Goal: Information Seeking & Learning: Learn about a topic

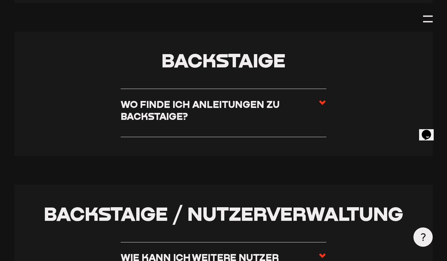
scroll to position [1295, 0]
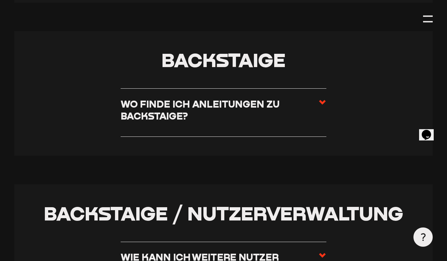
click at [228, 114] on h3 "Wo finde ich Anleitungen zu Backstaige?" at bounding box center [220, 110] width 198 height 24
click at [0, 0] on input "Wo finde ich Anleitungen zu Backstaige?" at bounding box center [0, 0] width 0 height 0
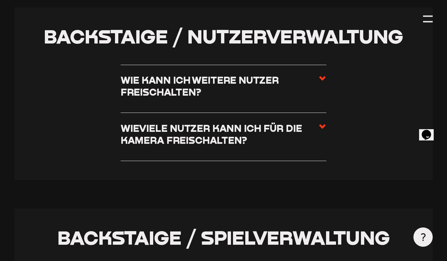
scroll to position [1511, 0]
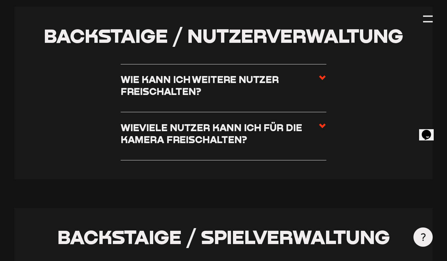
click at [237, 136] on h3 "Wieviele Nutzer kann ich für die Kamera freischalten?" at bounding box center [220, 134] width 198 height 24
click at [0, 0] on input "Wieviele Nutzer kann ich für die Kamera freischalten?" at bounding box center [0, 0] width 0 height 0
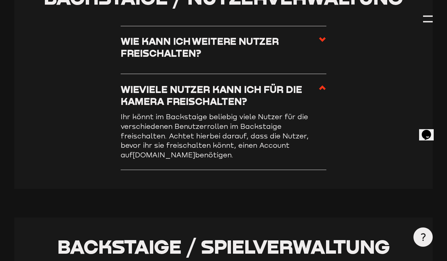
scroll to position [1473, 0]
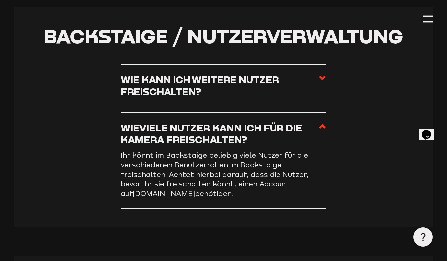
click at [237, 136] on h3 "Wieviele Nutzer kann ich für die Kamera freischalten?" at bounding box center [220, 134] width 198 height 24
click at [0, 0] on input "Wieviele Nutzer kann ich für die Kamera freischalten?" at bounding box center [0, 0] width 0 height 0
click at [251, 91] on h3 "Wie kann ich weitere Nutzer freischalten?" at bounding box center [220, 86] width 198 height 24
click at [0, 0] on input "Wie kann ich weitere Nutzer freischalten?" at bounding box center [0, 0] width 0 height 0
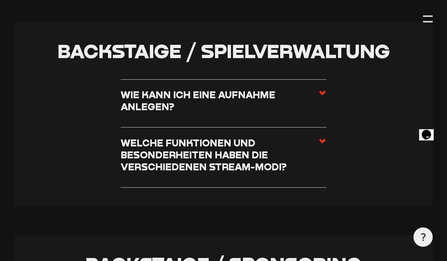
scroll to position [1759, 0]
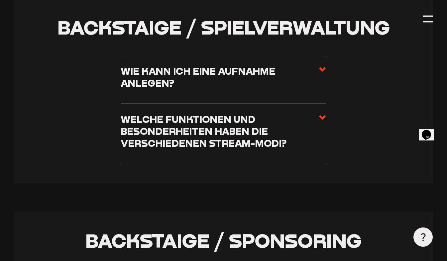
click at [263, 122] on h3 "Welche Funktionen und Besonderheiten haben die verschiedenen Stream-Modi?" at bounding box center [220, 132] width 198 height 36
click at [0, 0] on input "Welche Funktionen und Besonderheiten haben die verschiedenen Stream-Modi?" at bounding box center [0, 0] width 0 height 0
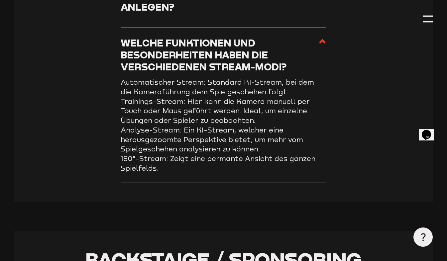
scroll to position [1692, 0]
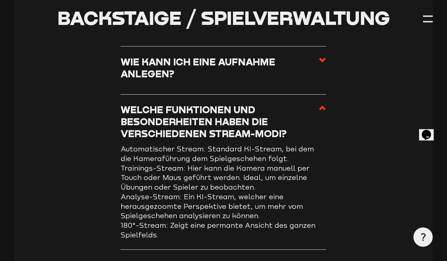
click at [263, 122] on h3 "Welche Funktionen und Besonderheiten haben die verschiedenen Stream-Modi?" at bounding box center [220, 122] width 198 height 36
click at [0, 0] on input "Welche Funktionen und Besonderheiten haben die verschiedenen Stream-Modi?" at bounding box center [0, 0] width 0 height 0
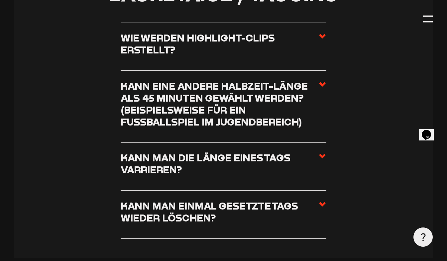
scroll to position [2323, 0]
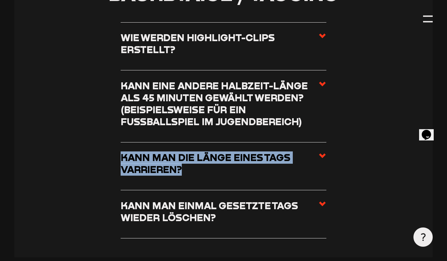
drag, startPoint x: 324, startPoint y: 138, endPoint x: 317, endPoint y: 173, distance: 36.0
click at [317, 173] on ul "Wie werden Highlight-Clips erstellt? Die Highlight-Clips eurer Spiele werden vo…" at bounding box center [224, 130] width 206 height 216
click at [317, 173] on h3 "Kann man die Länge eines Tags varrieren?" at bounding box center [220, 164] width 198 height 24
click at [0, 0] on input "Kann man die Länge eines Tags varrieren?" at bounding box center [0, 0] width 0 height 0
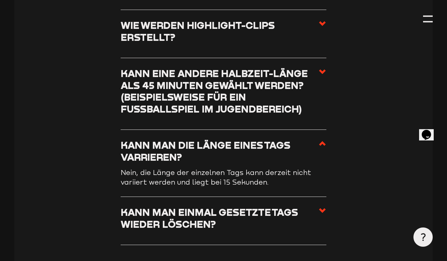
scroll to position [2257, 0]
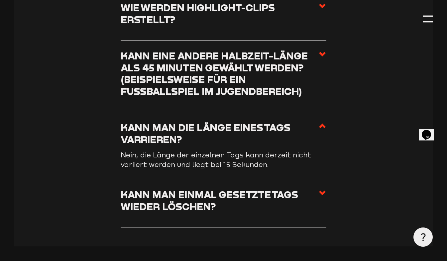
click at [289, 146] on h3 "Kann man die Länge eines Tags varrieren?" at bounding box center [220, 134] width 198 height 24
click at [0, 0] on input "Kann man die Länge eines Tags varrieren?" at bounding box center [0, 0] width 0 height 0
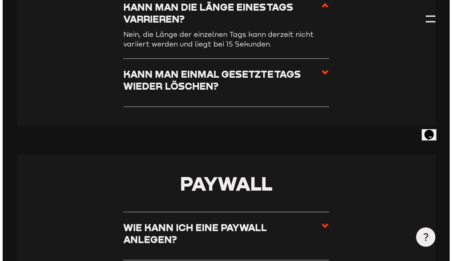
scroll to position [2365, 0]
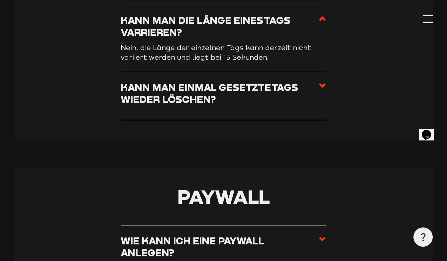
click at [424, 18] on div at bounding box center [428, 19] width 10 height 10
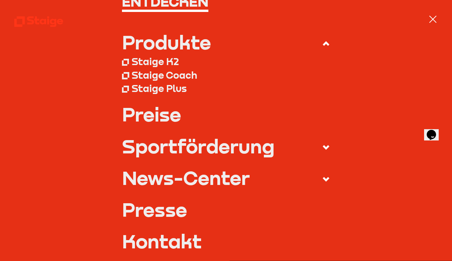
scroll to position [63, 0]
click at [258, 147] on div "Sportförderung" at bounding box center [198, 145] width 153 height 19
click at [0, 0] on input "Sportförderung" at bounding box center [0, 0] width 0 height 0
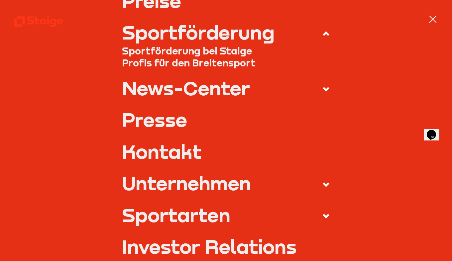
scroll to position [137, 0]
click at [225, 94] on div "News-Center" at bounding box center [186, 87] width 128 height 19
click at [0, 0] on input "News-Center" at bounding box center [0, 0] width 0 height 0
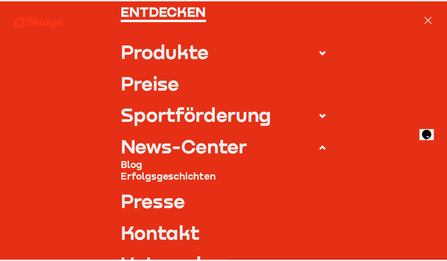
scroll to position [0, 0]
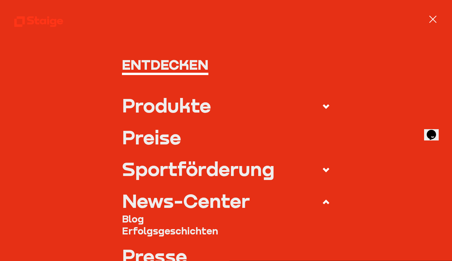
click at [432, 22] on div at bounding box center [433, 19] width 10 height 10
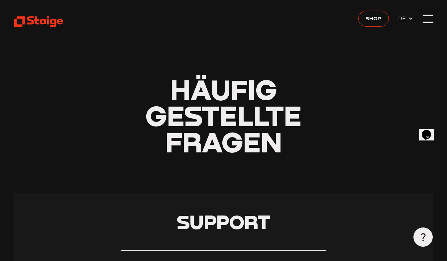
click at [430, 16] on div at bounding box center [428, 15] width 10 height 1
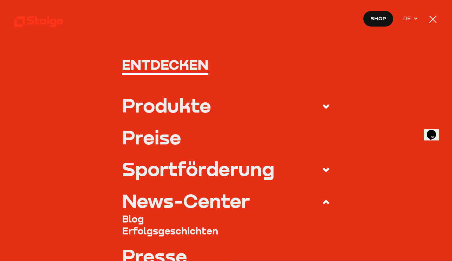
click at [266, 37] on nav "Entdecken Produkte Staige K2 Staige Coach Staige Plus Preise Blog FAQ" at bounding box center [226, 130] width 452 height 261
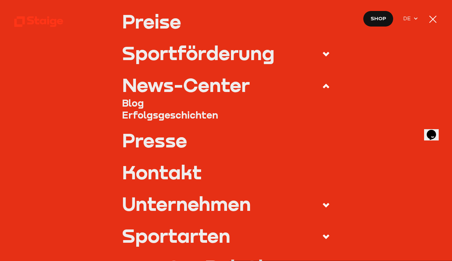
scroll to position [116, 0]
